Goal: Information Seeking & Learning: Learn about a topic

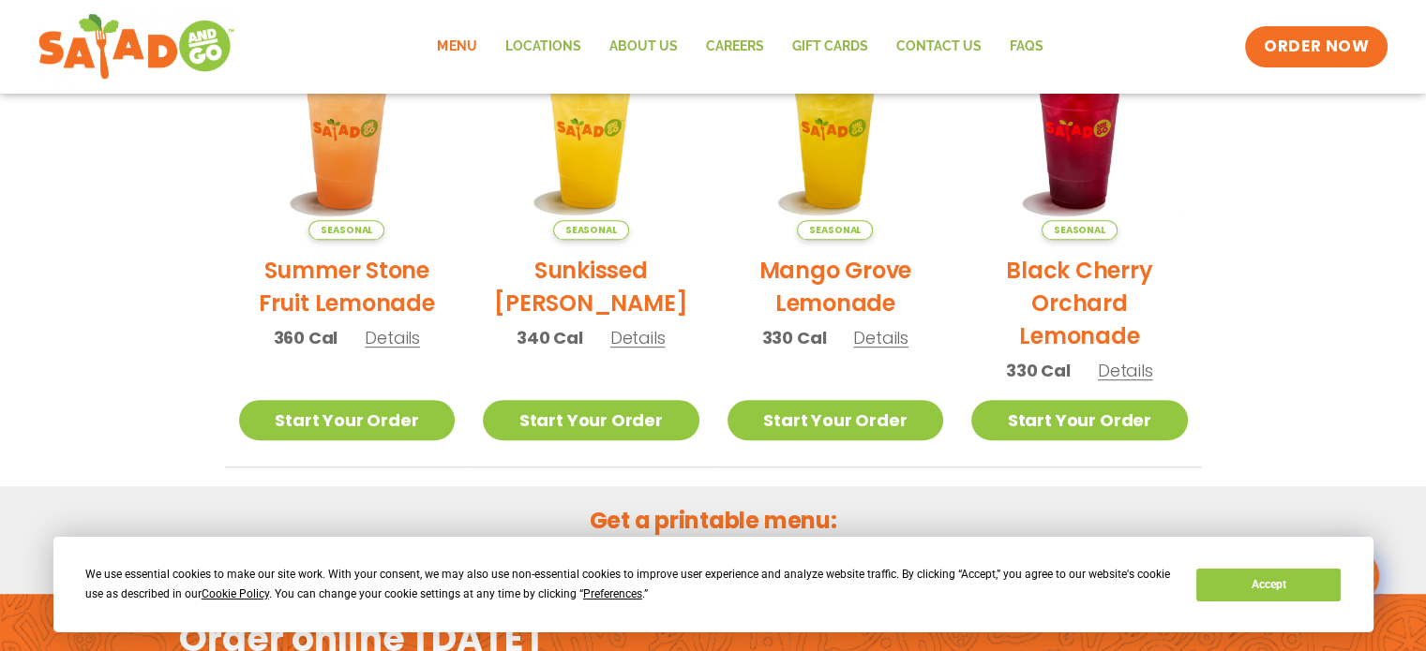
scroll to position [1205, 0]
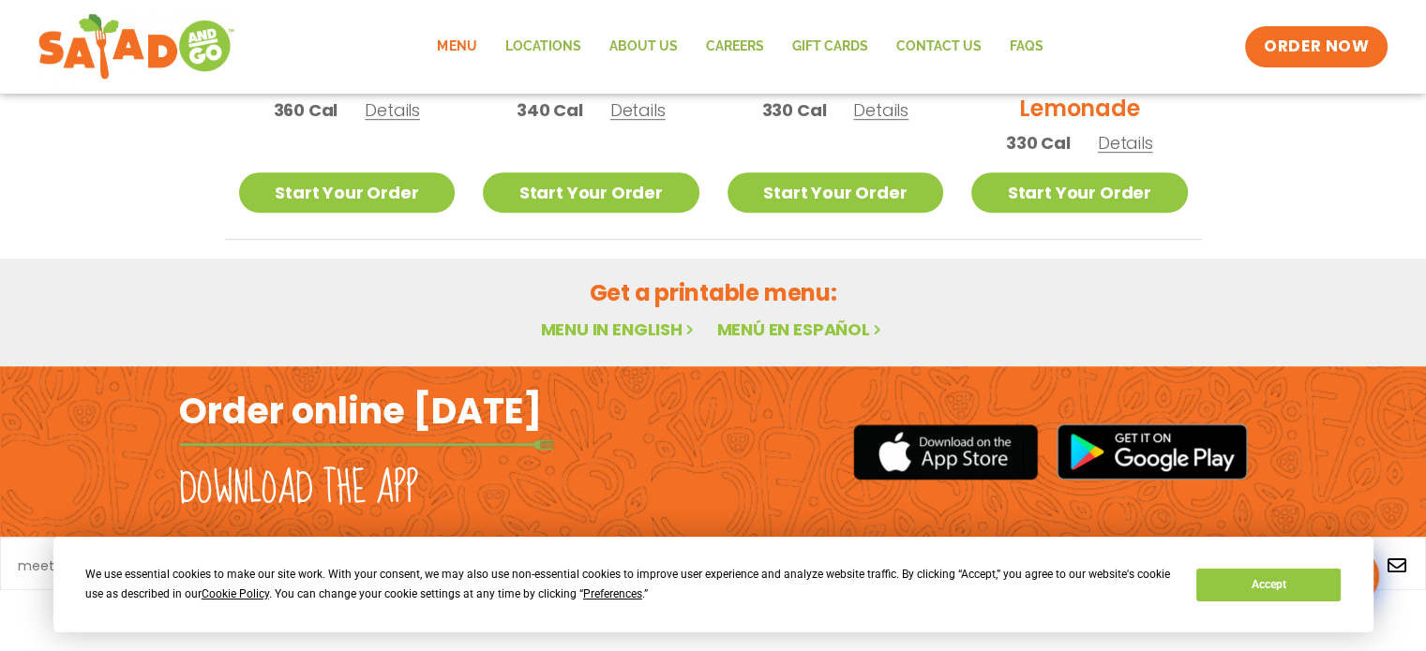
click at [651, 318] on link "Menu in English" at bounding box center [618, 329] width 157 height 23
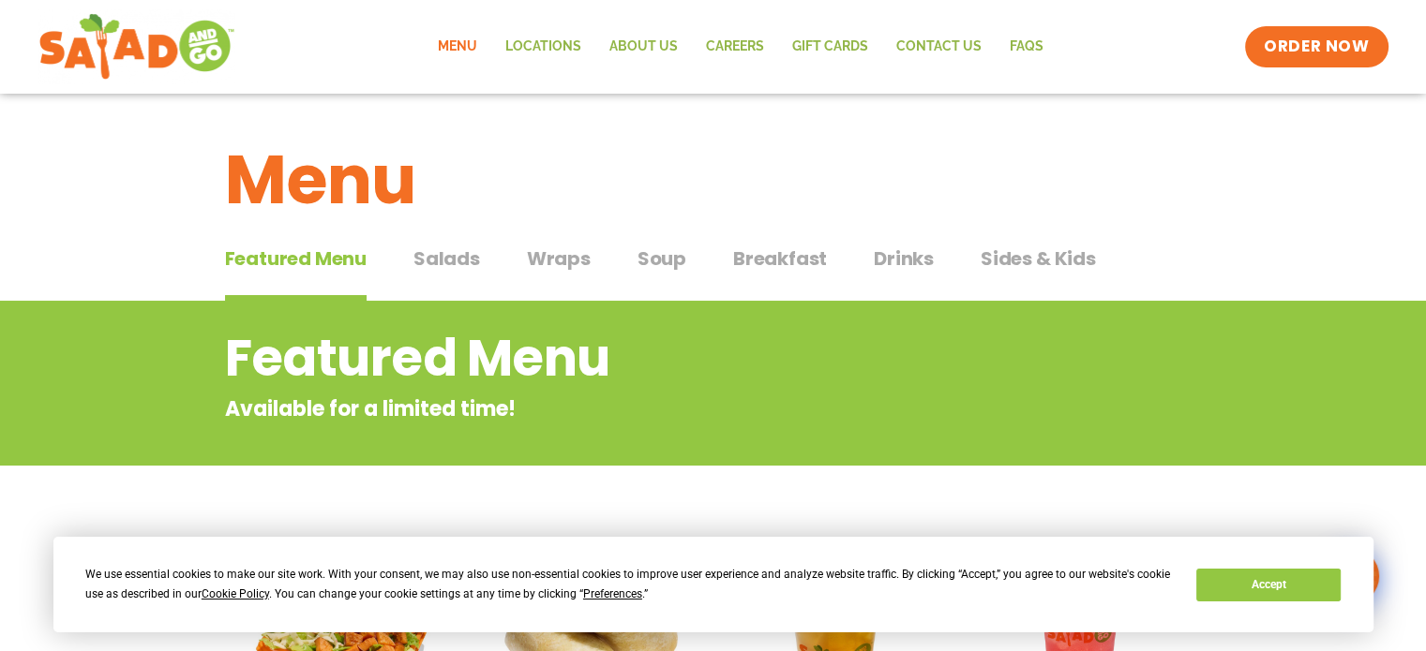
click at [476, 258] on span "Salads" at bounding box center [446, 259] width 67 height 28
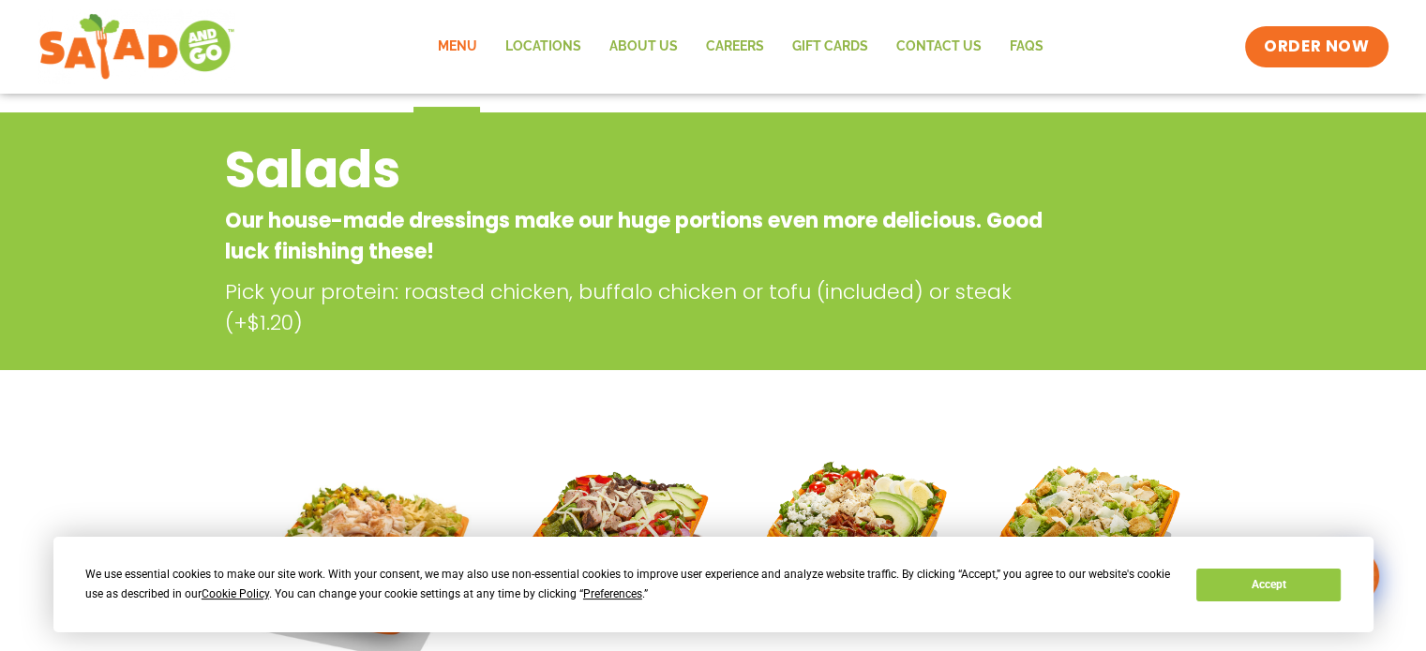
scroll to position [187, 0]
